Goal: Task Accomplishment & Management: Manage account settings

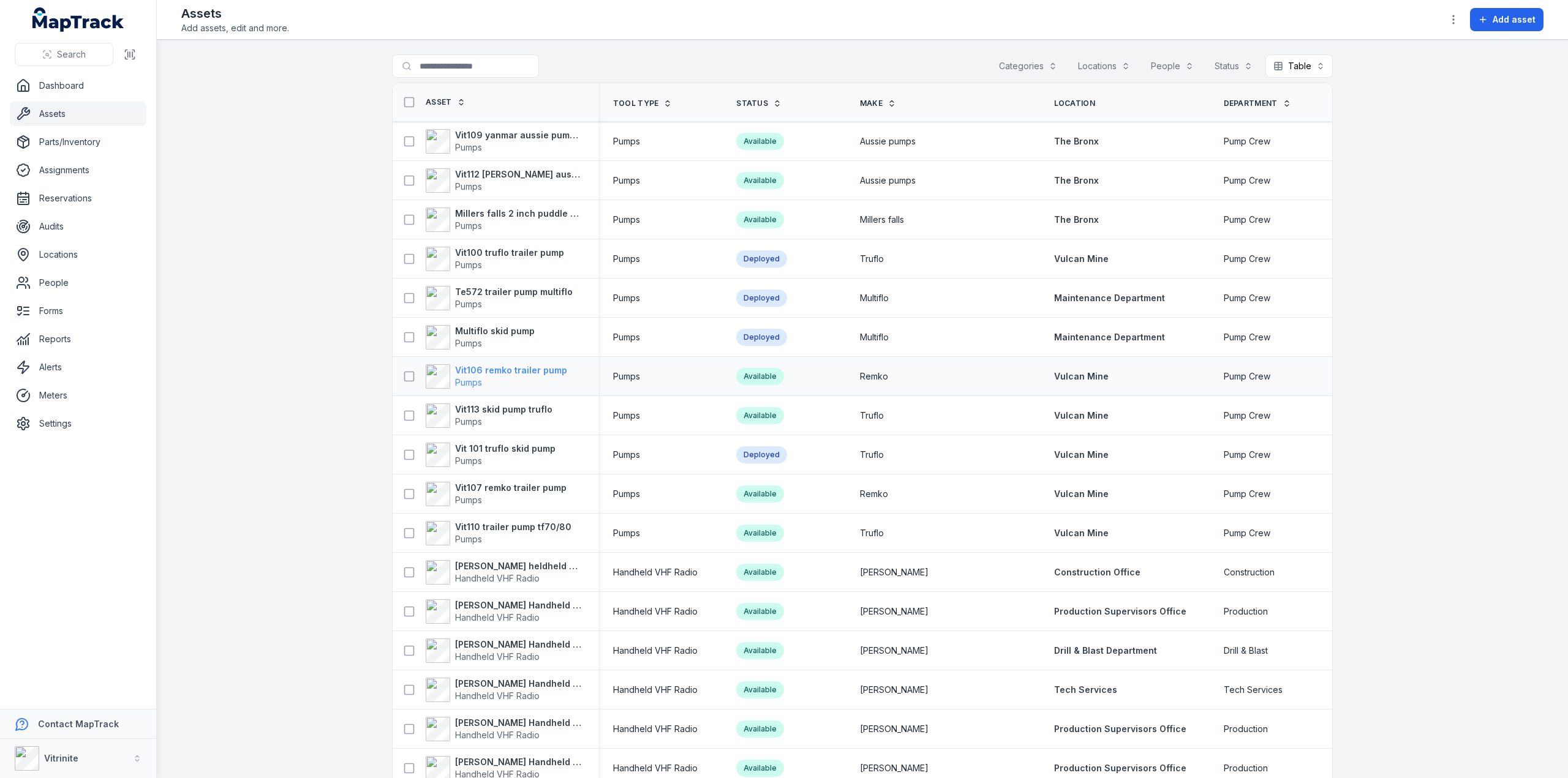
click at [455, 377] on span "Pumps" at bounding box center [511, 383] width 112 height 12
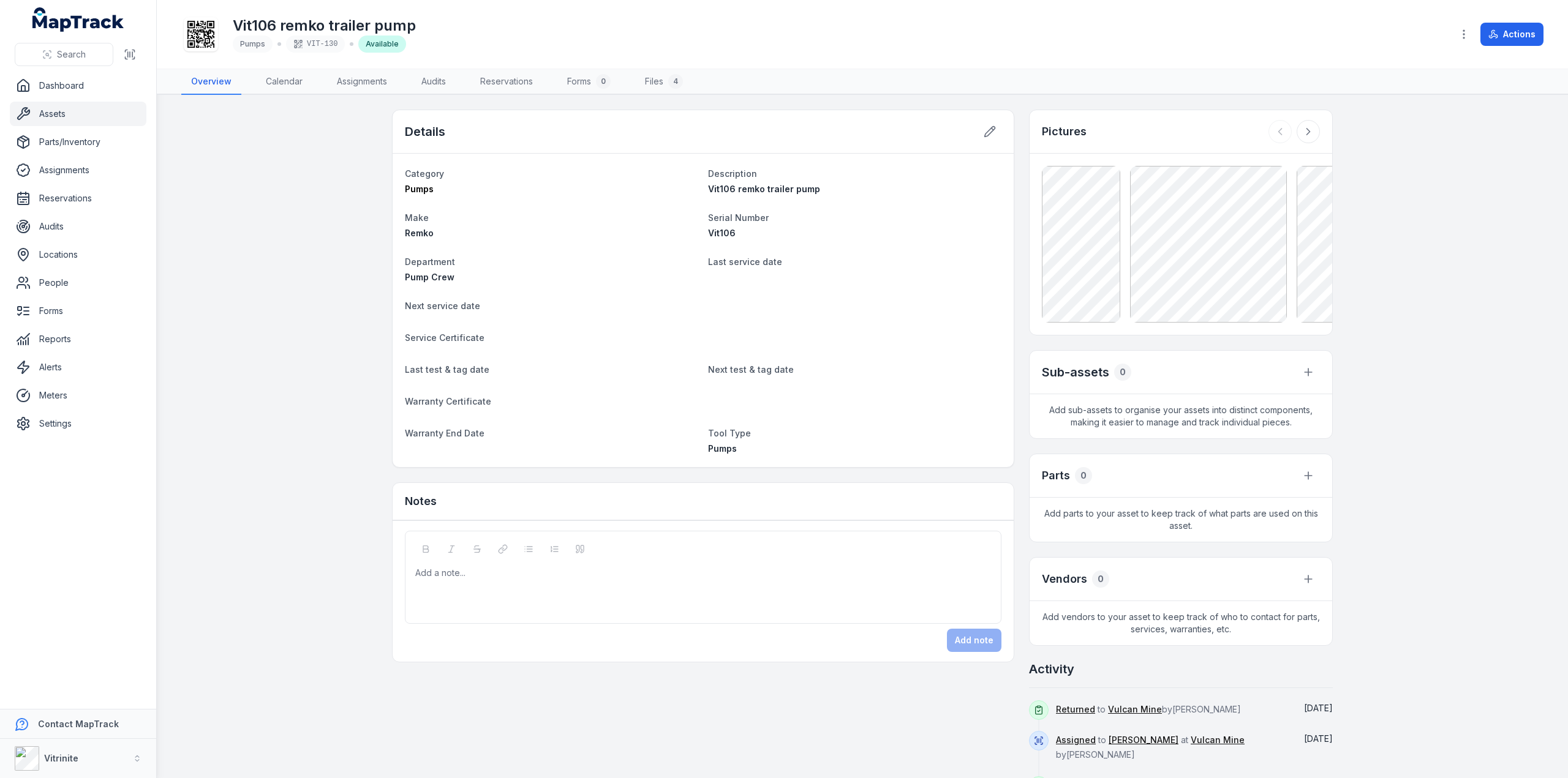
click at [419, 579] on div "Add a note..." at bounding box center [703, 591] width 575 height 49
click at [487, 573] on span "**********" at bounding box center [555, 573] width 279 height 9
drag, startPoint x: 620, startPoint y: 573, endPoint x: 798, endPoint y: 574, distance: 178.0
click at [798, 574] on div "**********" at bounding box center [703, 573] width 575 height 12
click at [966, 632] on button "Add note" at bounding box center [973, 640] width 55 height 23
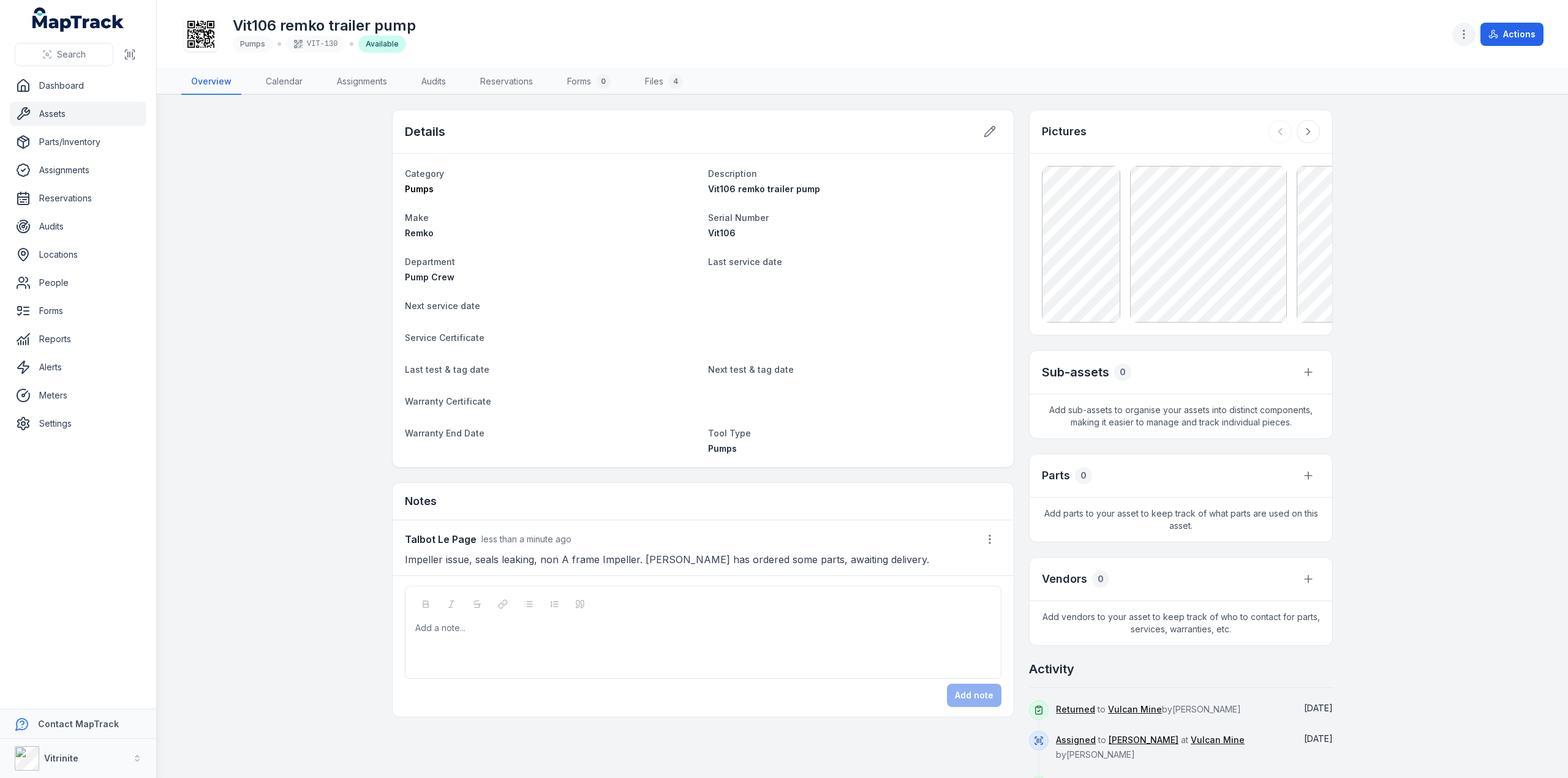
click at [1461, 29] on icon "button" at bounding box center [1464, 34] width 12 height 12
click at [1384, 111] on div "Manage meters" at bounding box center [1403, 111] width 138 height 22
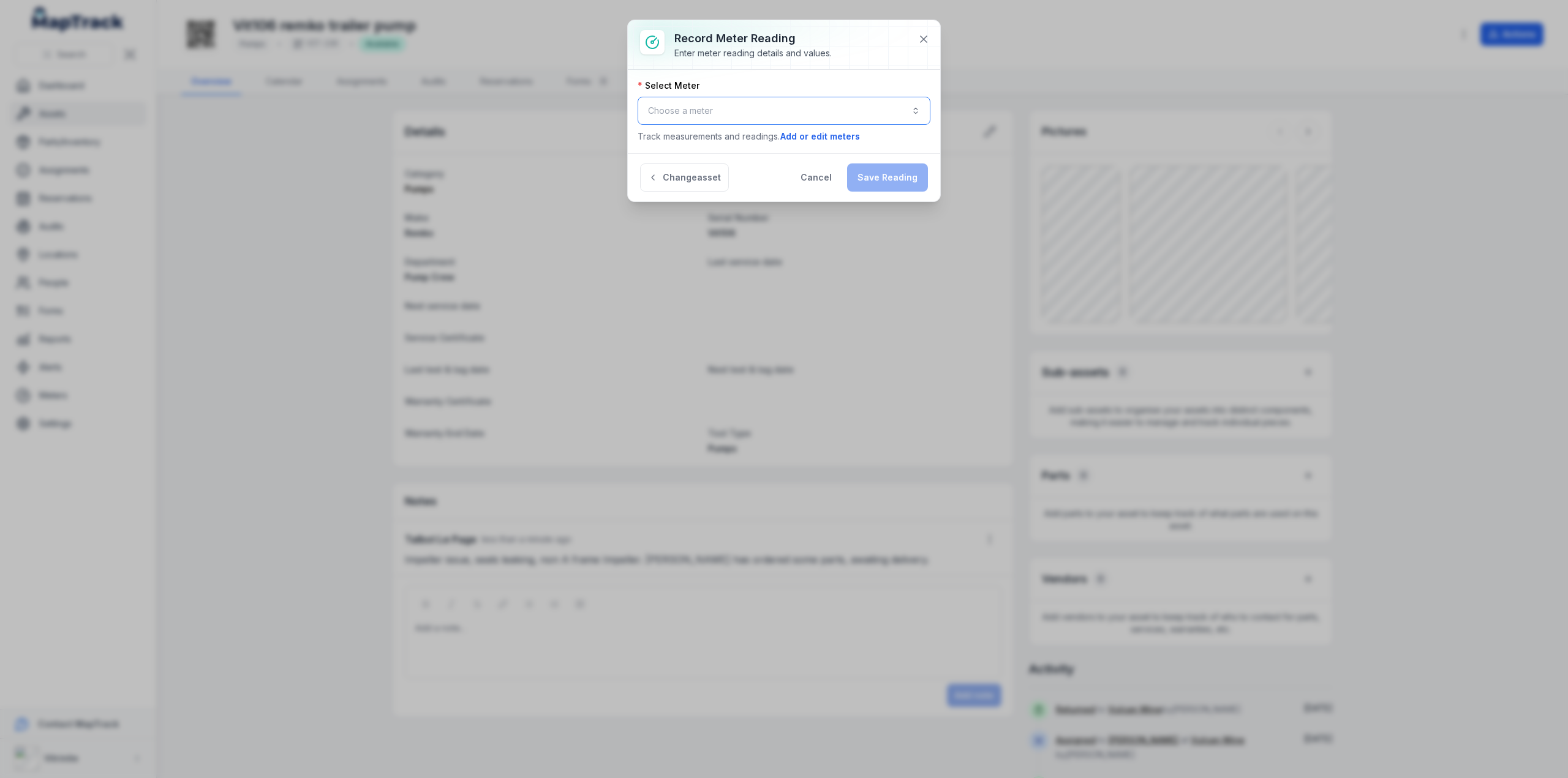
click at [677, 111] on button "Choose a meter" at bounding box center [784, 111] width 293 height 28
click at [695, 141] on span "Pump Hours" at bounding box center [690, 143] width 49 height 12
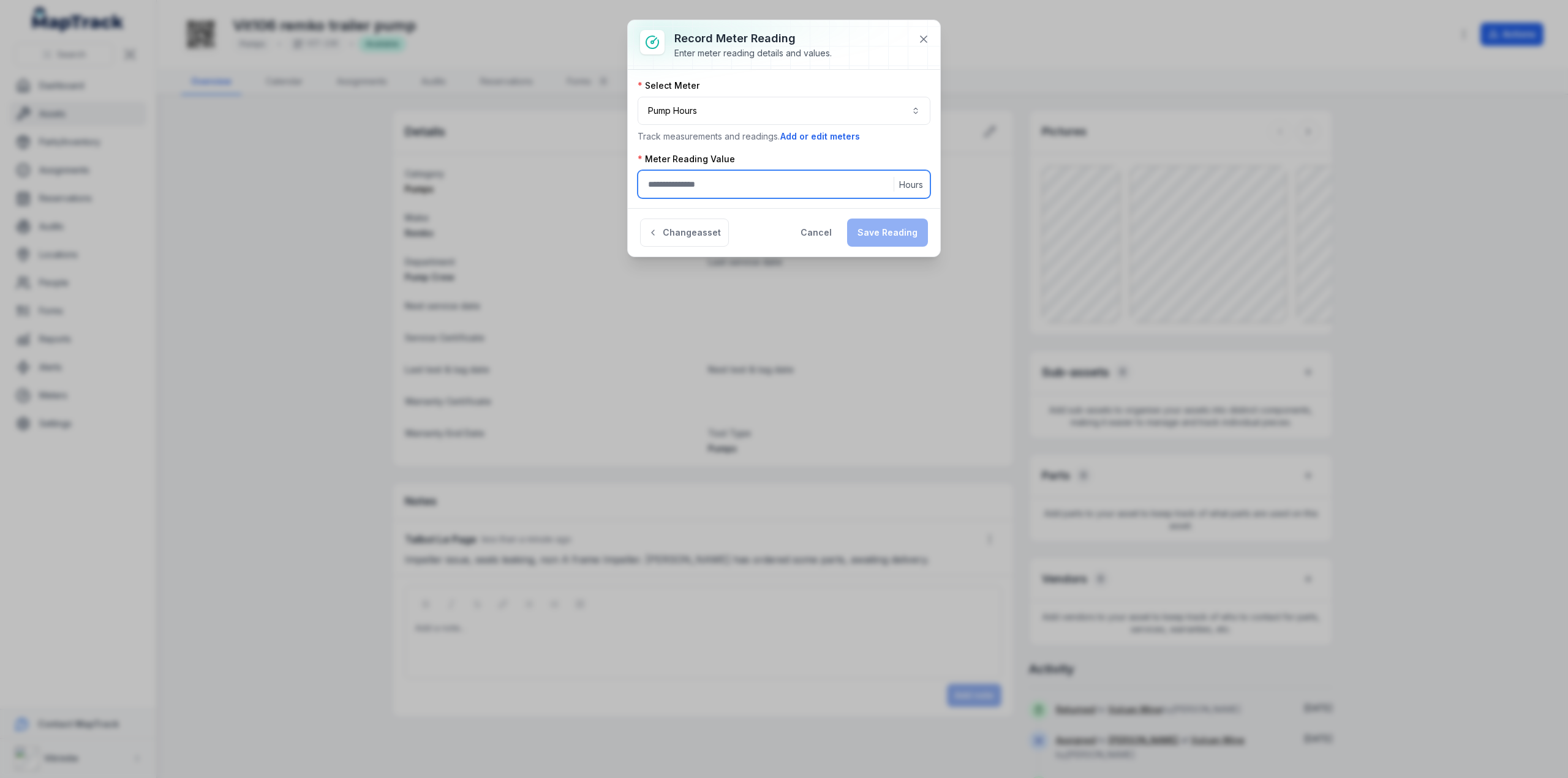
click at [681, 184] on input ":r18n:-form-item-label" at bounding box center [784, 184] width 293 height 28
type input "*"
click at [873, 225] on button "Save Reading" at bounding box center [887, 232] width 81 height 28
